Goal: Transaction & Acquisition: Obtain resource

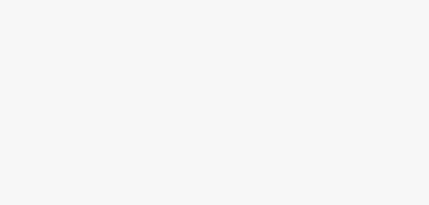
click at [345, 0] on html at bounding box center [214, 0] width 429 height 0
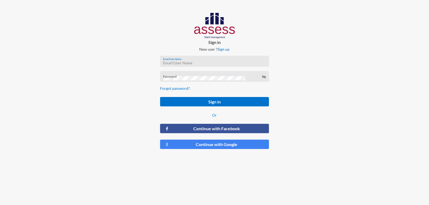
click at [212, 63] on input "Email/User Name" at bounding box center [214, 63] width 103 height 4
type input "ش"
type input "a1234"
click at [160, 97] on button "Sign in" at bounding box center [214, 101] width 109 height 9
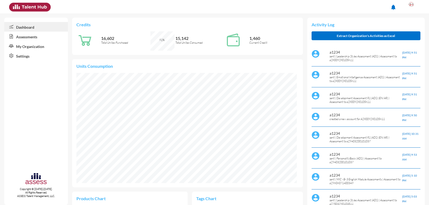
scroll to position [110, 220]
click at [30, 37] on link "Assessments" at bounding box center [36, 37] width 64 height 10
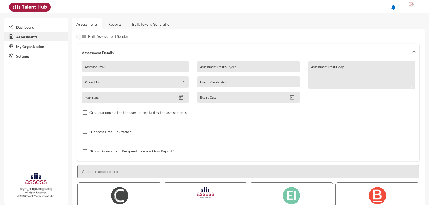
click at [119, 25] on link "Reports" at bounding box center [115, 24] width 22 height 13
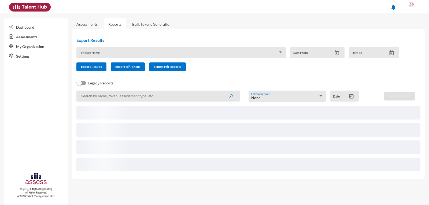
click at [113, 97] on input at bounding box center [157, 96] width 163 height 11
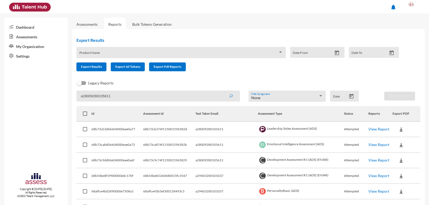
type input "a28009280105611"
click at [222, 91] on button "submit" at bounding box center [230, 96] width 17 height 10
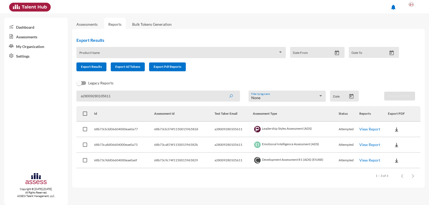
click at [395, 129] on img at bounding box center [396, 129] width 5 height 5
click at [405, 140] on button "EN" at bounding box center [403, 139] width 30 height 10
click at [397, 144] on img at bounding box center [396, 144] width 5 height 5
click at [399, 155] on button "EN" at bounding box center [403, 155] width 30 height 10
click at [366, 160] on link "View Report" at bounding box center [369, 160] width 21 height 5
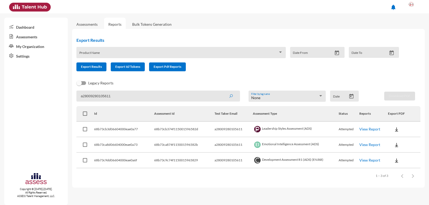
click at [375, 160] on link "View Report" at bounding box center [369, 160] width 21 height 5
click at [397, 162] on img at bounding box center [396, 160] width 5 height 5
click at [410, 121] on button "OCM / EN" at bounding box center [408, 120] width 41 height 10
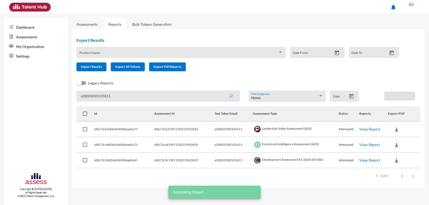
click at [367, 160] on link "View Report" at bounding box center [369, 160] width 21 height 5
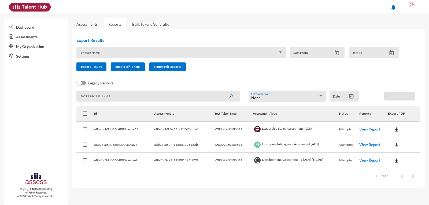
click at [399, 160] on img at bounding box center [396, 160] width 5 height 5
click at [364, 161] on div at bounding box center [214, 102] width 429 height 205
click at [366, 161] on link "View Report" at bounding box center [369, 160] width 21 height 5
drag, startPoint x: 366, startPoint y: 161, endPoint x: 374, endPoint y: 158, distance: 9.3
drag, startPoint x: 374, startPoint y: 158, endPoint x: 377, endPoint y: 160, distance: 3.3
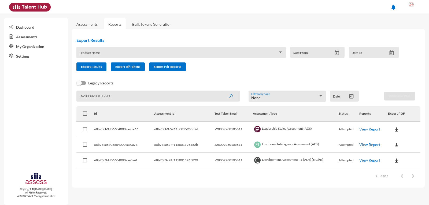
click at [377, 160] on link "View Report" at bounding box center [369, 160] width 21 height 5
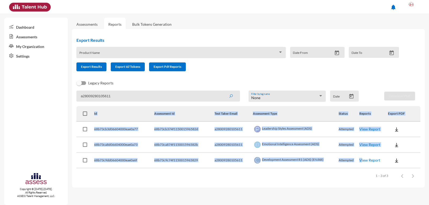
click at [377, 160] on link "View Report" at bounding box center [369, 160] width 21 height 5
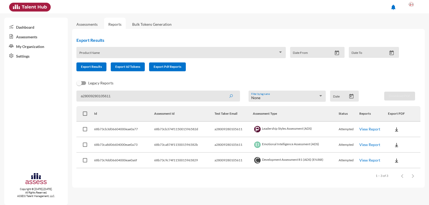
click at [377, 160] on link "View Report" at bounding box center [369, 160] width 21 height 5
click at [196, 55] on span at bounding box center [178, 54] width 199 height 4
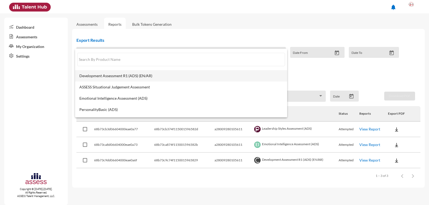
click at [157, 76] on span "Development Assessment R1 (ADS) (EN/AR)" at bounding box center [181, 76] width 204 height 4
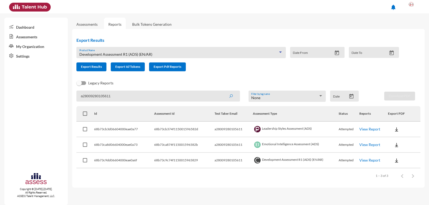
click at [111, 98] on input "a28009280105611" at bounding box center [157, 96] width 163 height 11
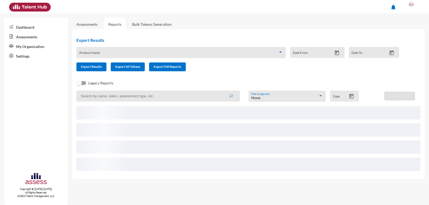
click at [220, 54] on span at bounding box center [178, 54] width 199 height 4
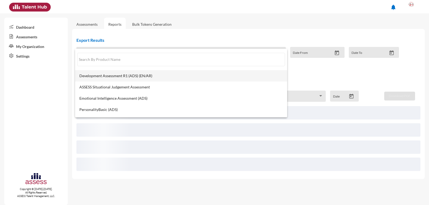
click at [143, 76] on span "Development Assessment R1 (ADS) (EN/AR)" at bounding box center [181, 76] width 204 height 4
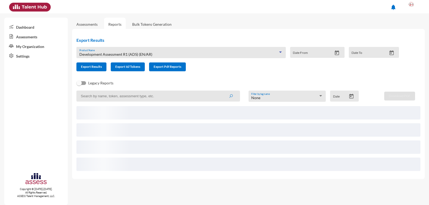
click at [106, 97] on input at bounding box center [157, 96] width 163 height 11
paste input "a28009280105611"
type input "a28009280105611"
click at [222, 91] on button "submit" at bounding box center [230, 96] width 17 height 10
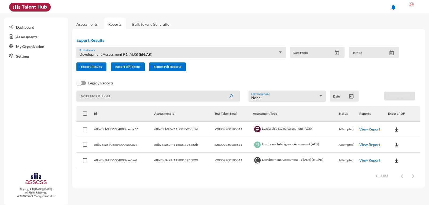
click at [377, 161] on link "View Report" at bounding box center [369, 160] width 21 height 5
click at [369, 160] on link "View Report" at bounding box center [369, 160] width 21 height 5
drag, startPoint x: 369, startPoint y: 160, endPoint x: 394, endPoint y: 75, distance: 88.9
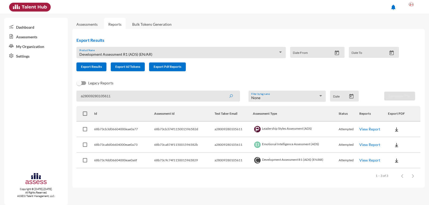
click at [394, 75] on div "Export Results Development Assessment R1 (ADS) (EN/AR) Product Name Date From D…" at bounding box center [240, 54] width 336 height 42
click at [398, 159] on img at bounding box center [396, 160] width 5 height 5
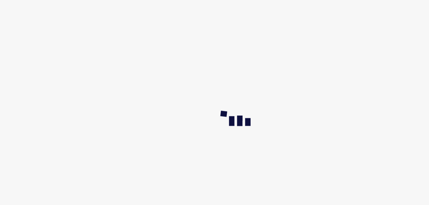
drag, startPoint x: 297, startPoint y: 91, endPoint x: 150, endPoint y: 129, distance: 151.4
click at [96, 0] on html at bounding box center [214, 0] width 429 height 0
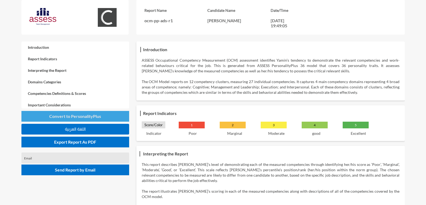
click at [92, 117] on span "Convert to PersonalityPlus" at bounding box center [75, 116] width 52 height 5
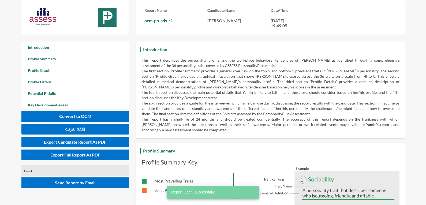
scroll to position [205, 426]
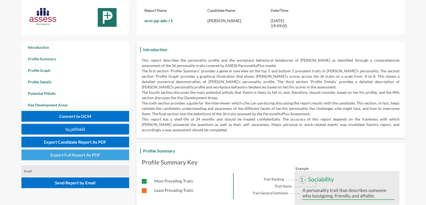
click at [93, 153] on span "Export Full Report As PDF" at bounding box center [75, 154] width 50 height 5
